Goal: Navigation & Orientation: Understand site structure

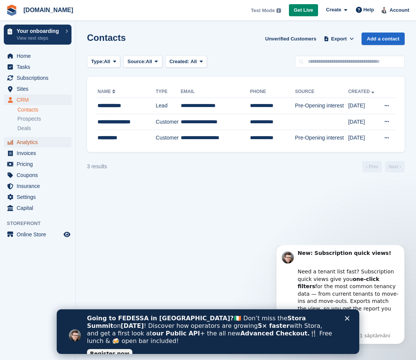
click at [34, 144] on span "Analytics" at bounding box center [39, 142] width 45 height 11
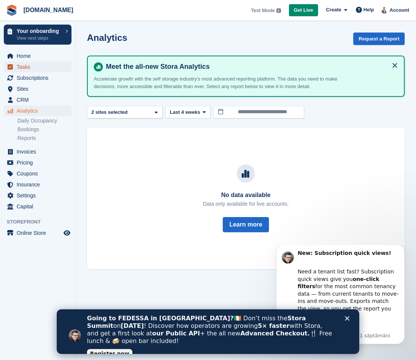
click at [30, 67] on span "Tasks" at bounding box center [39, 67] width 45 height 11
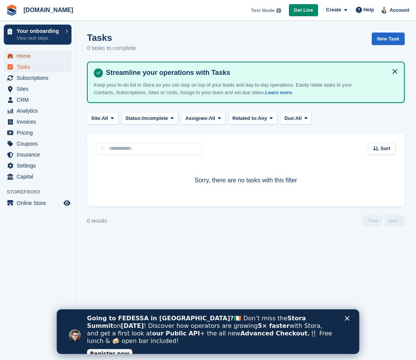
click at [28, 57] on span "Home" at bounding box center [39, 56] width 45 height 11
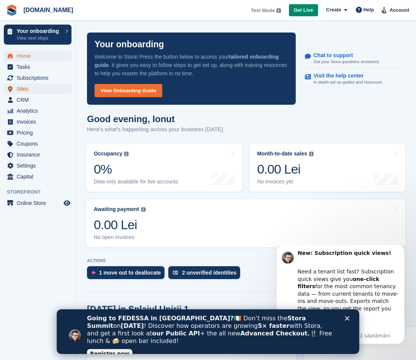
click at [25, 89] on span "Sites" at bounding box center [39, 89] width 45 height 11
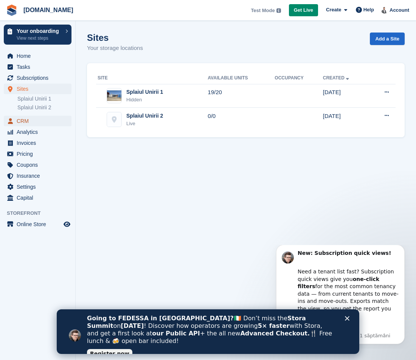
click at [26, 123] on span "CRM" at bounding box center [39, 121] width 45 height 11
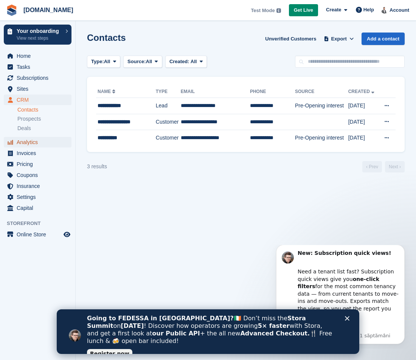
click at [40, 142] on span "Analytics" at bounding box center [39, 142] width 45 height 11
